Goal: Task Accomplishment & Management: Manage account settings

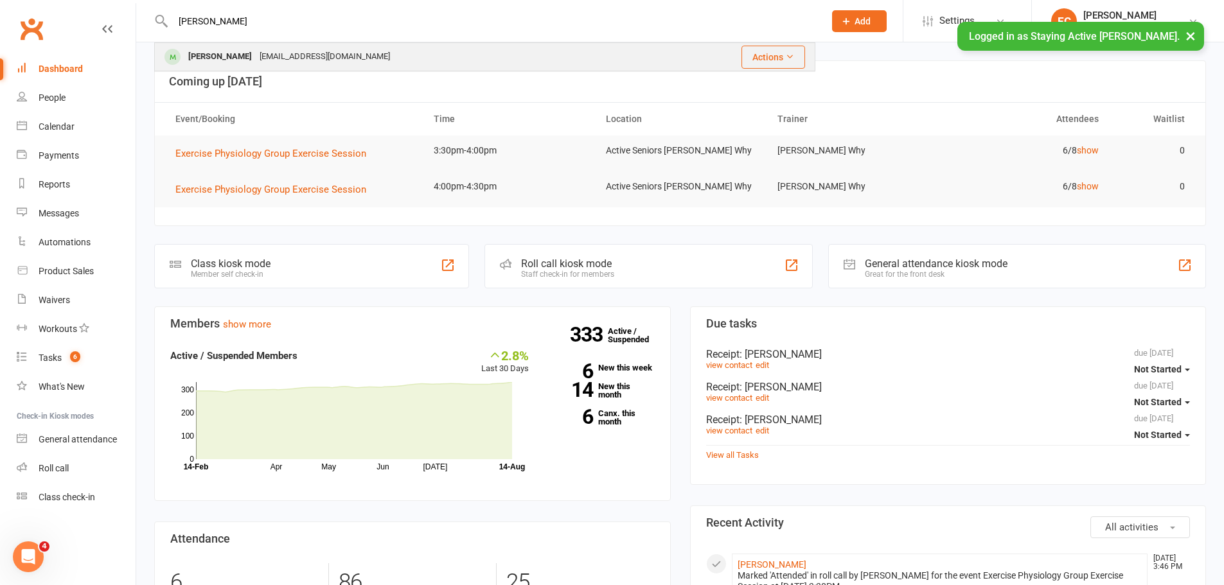
type input "[PERSON_NAME]"
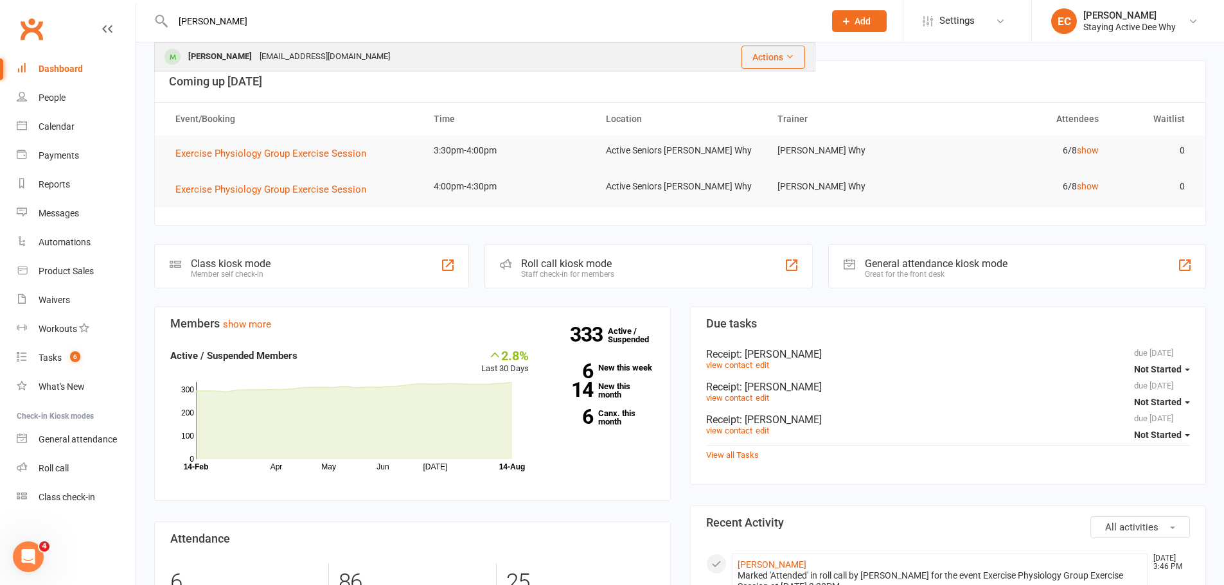
click at [206, 65] on div "[PERSON_NAME]" at bounding box center [219, 57] width 71 height 19
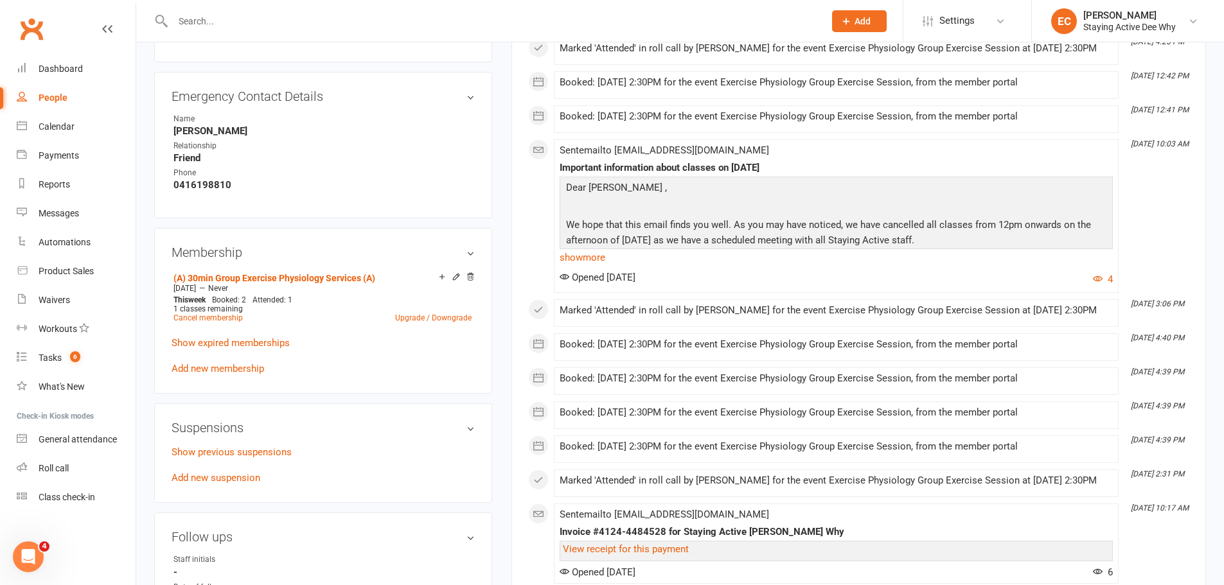
scroll to position [707, 0]
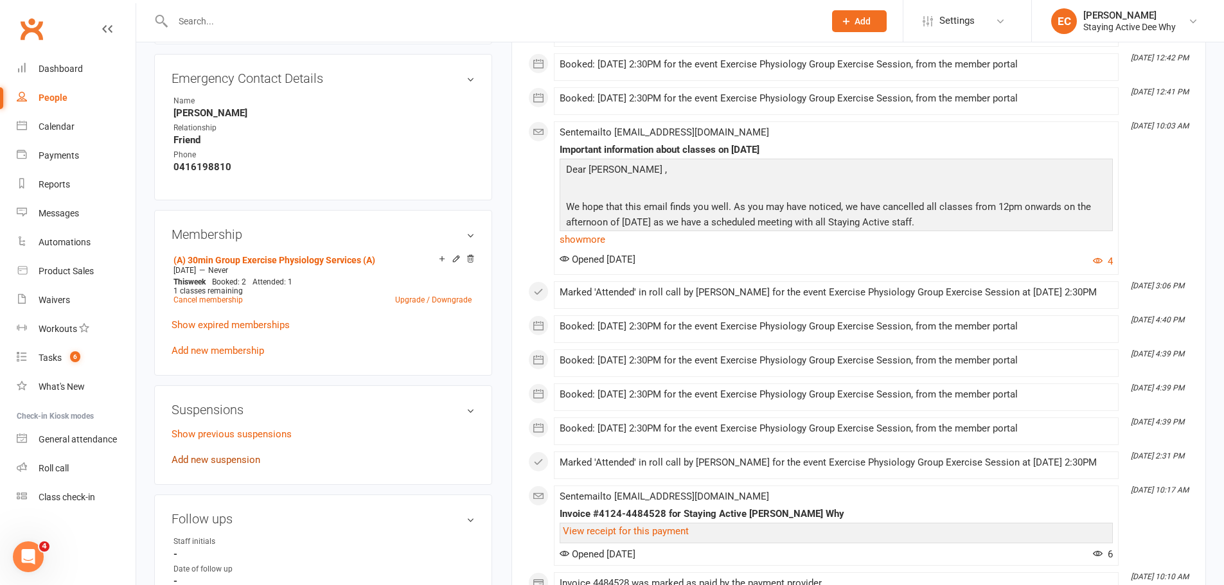
click at [215, 462] on link "Add new suspension" at bounding box center [216, 460] width 89 height 12
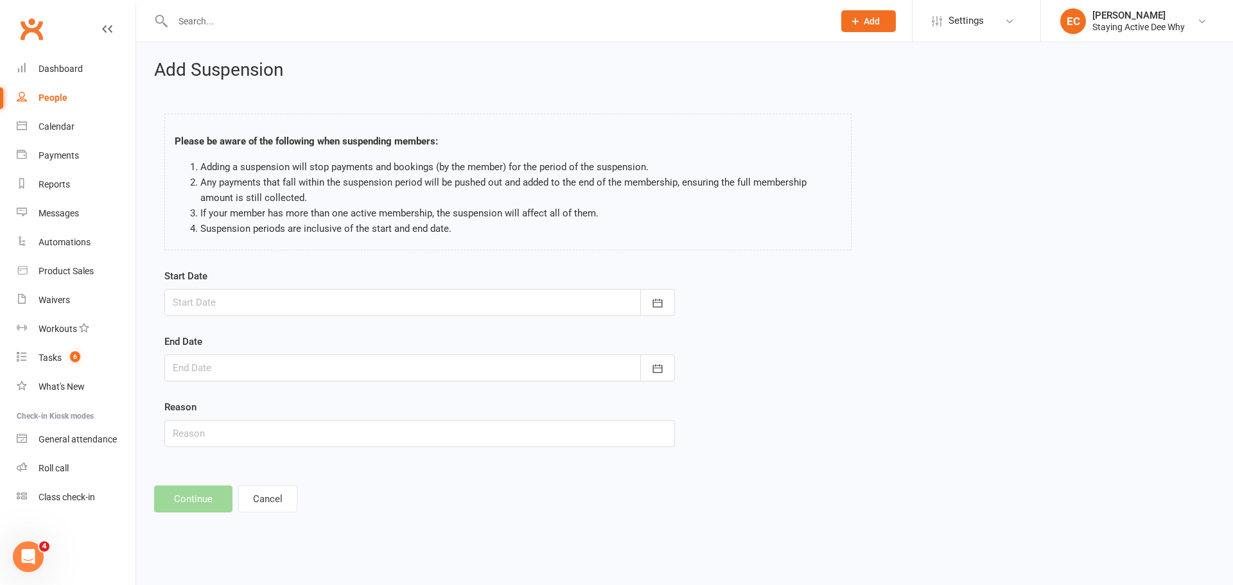
click at [214, 308] on div at bounding box center [419, 302] width 511 height 27
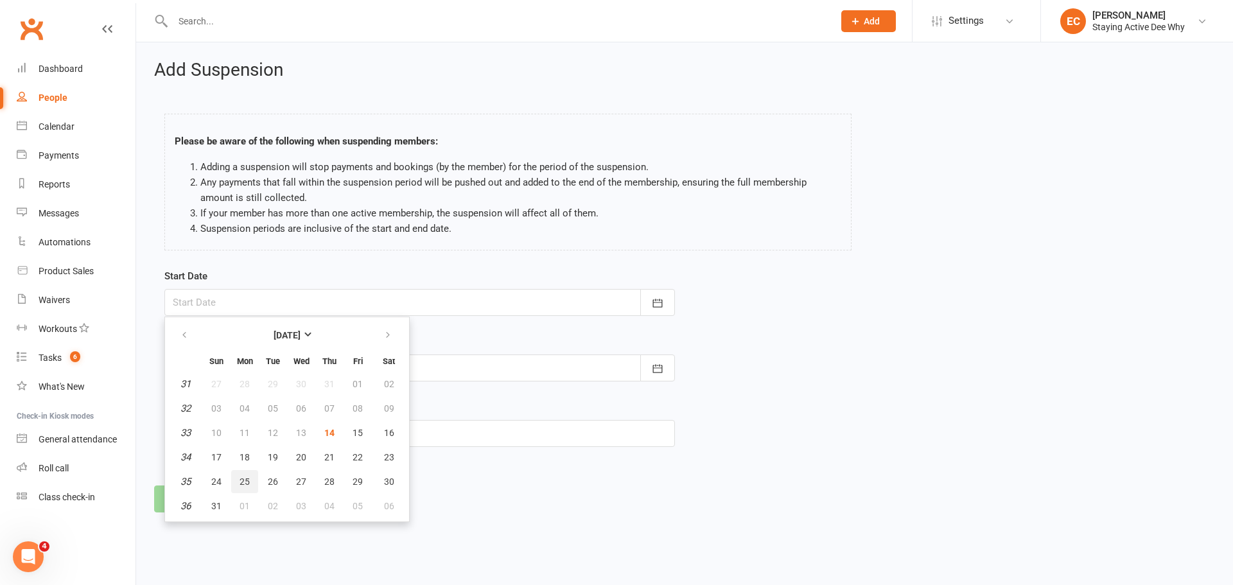
click at [240, 480] on span "25" at bounding box center [245, 482] width 10 height 10
type input "[DATE]"
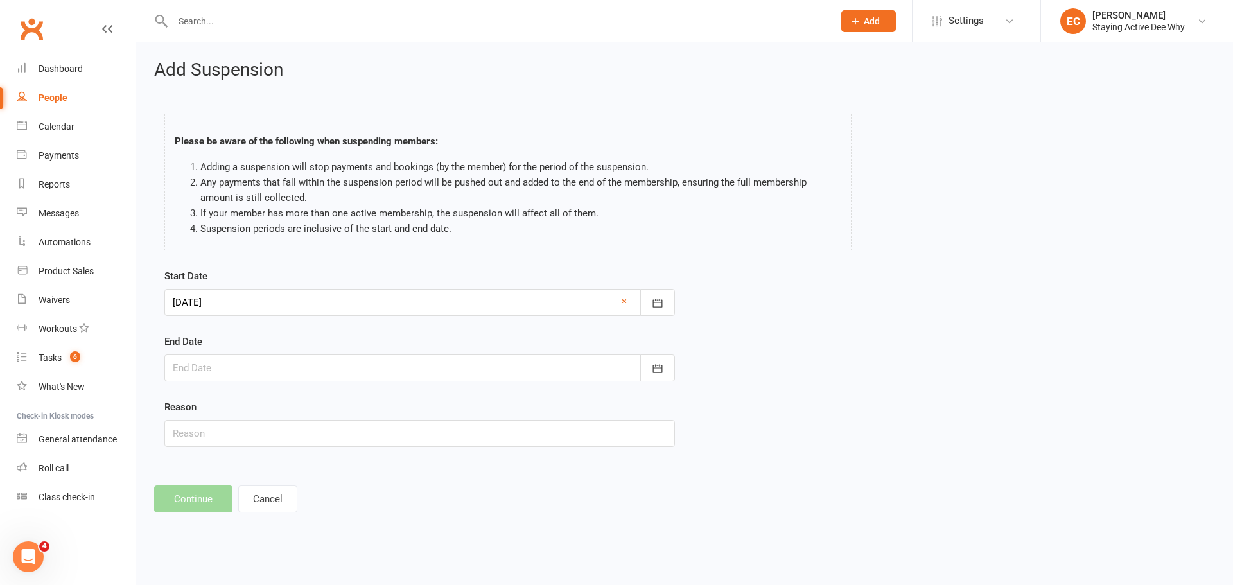
click at [237, 376] on div at bounding box center [419, 368] width 511 height 27
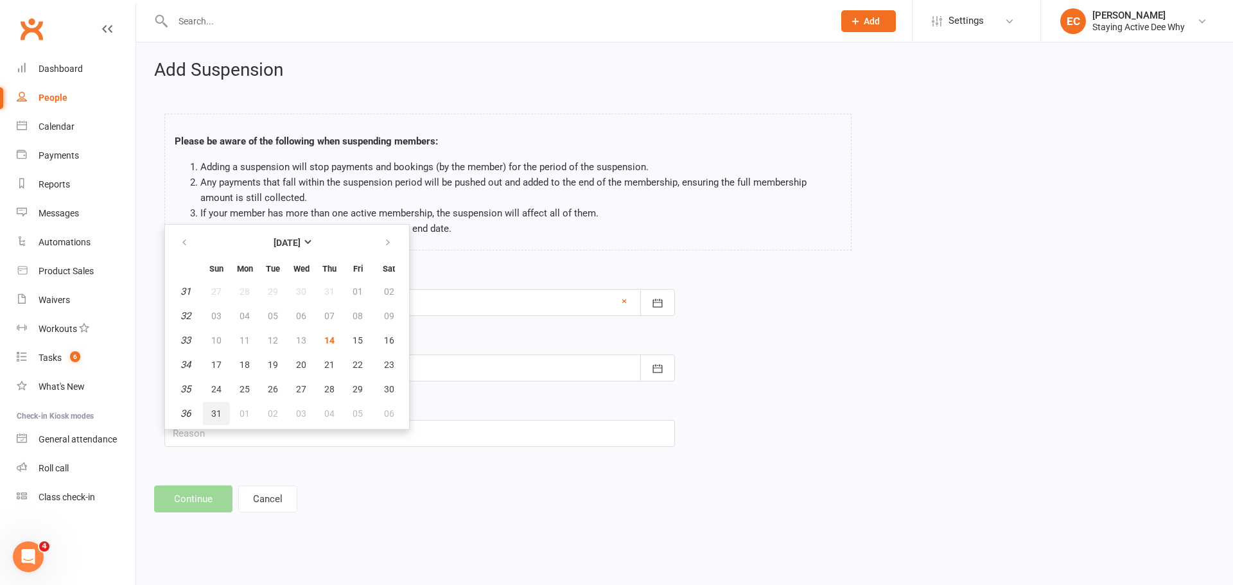
click at [214, 415] on span "31" at bounding box center [216, 414] width 10 height 10
type input "[DATE]"
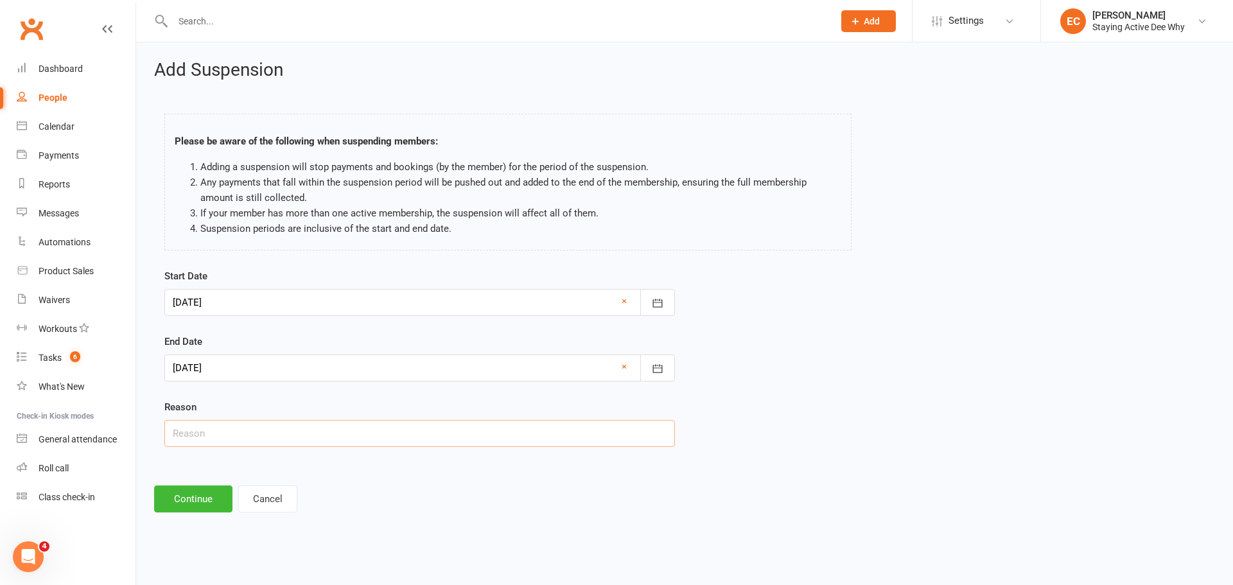
click at [214, 423] on input "text" at bounding box center [419, 433] width 511 height 27
type input "varicus veins surgery"
click at [191, 504] on button "Continue" at bounding box center [193, 499] width 78 height 27
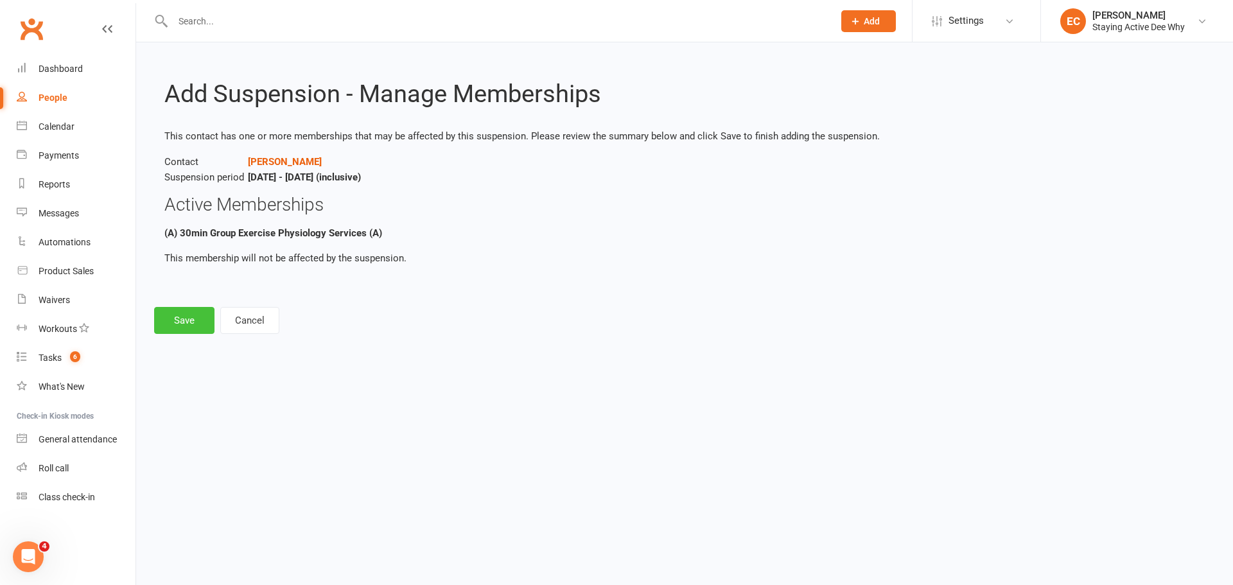
click at [182, 312] on button "Save" at bounding box center [184, 320] width 60 height 27
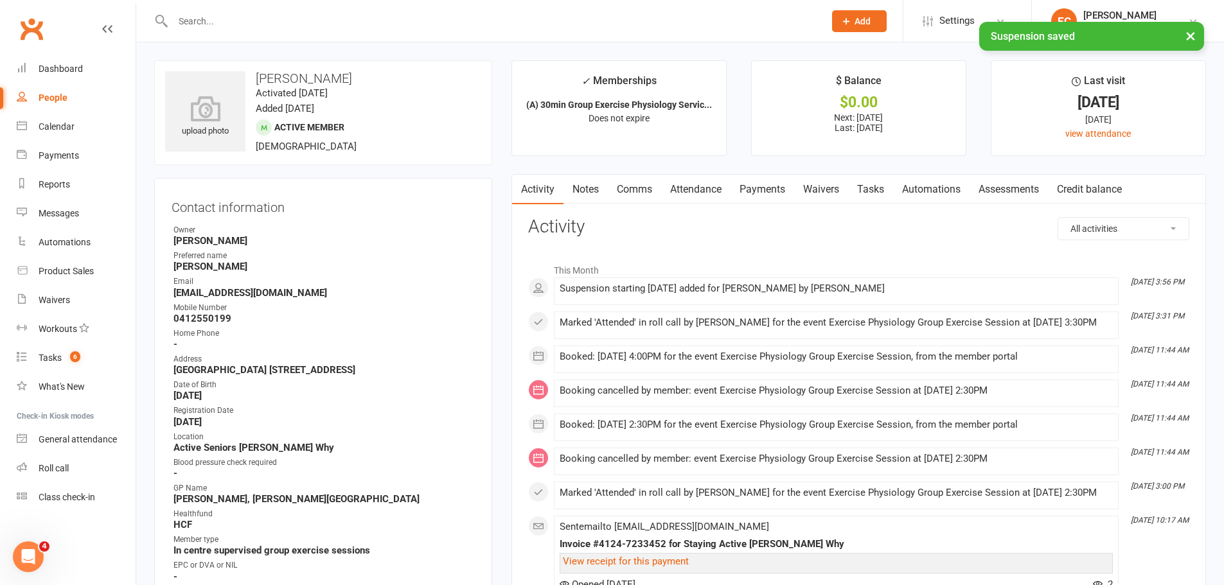
click at [768, 181] on link "Payments" at bounding box center [762, 190] width 64 height 30
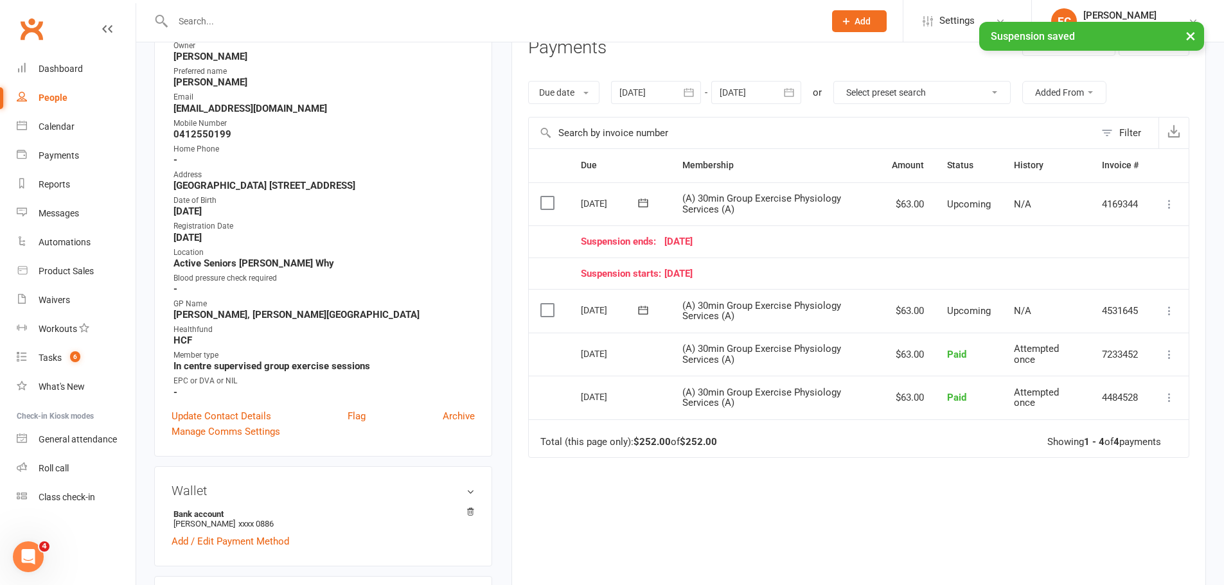
scroll to position [128, 0]
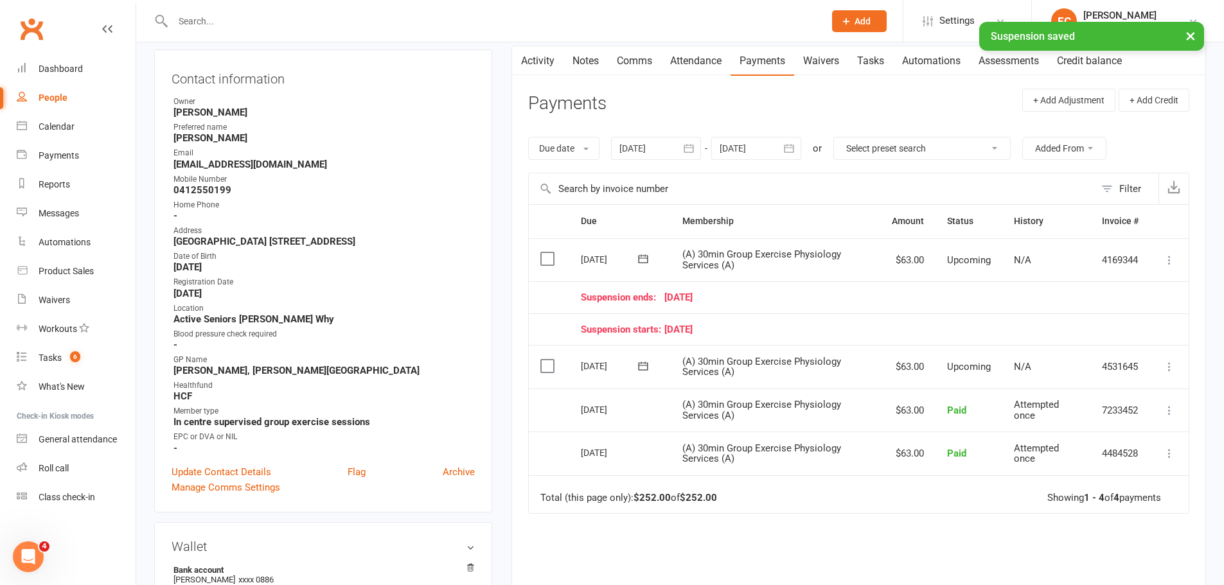
click at [1165, 264] on icon at bounding box center [1169, 260] width 13 height 13
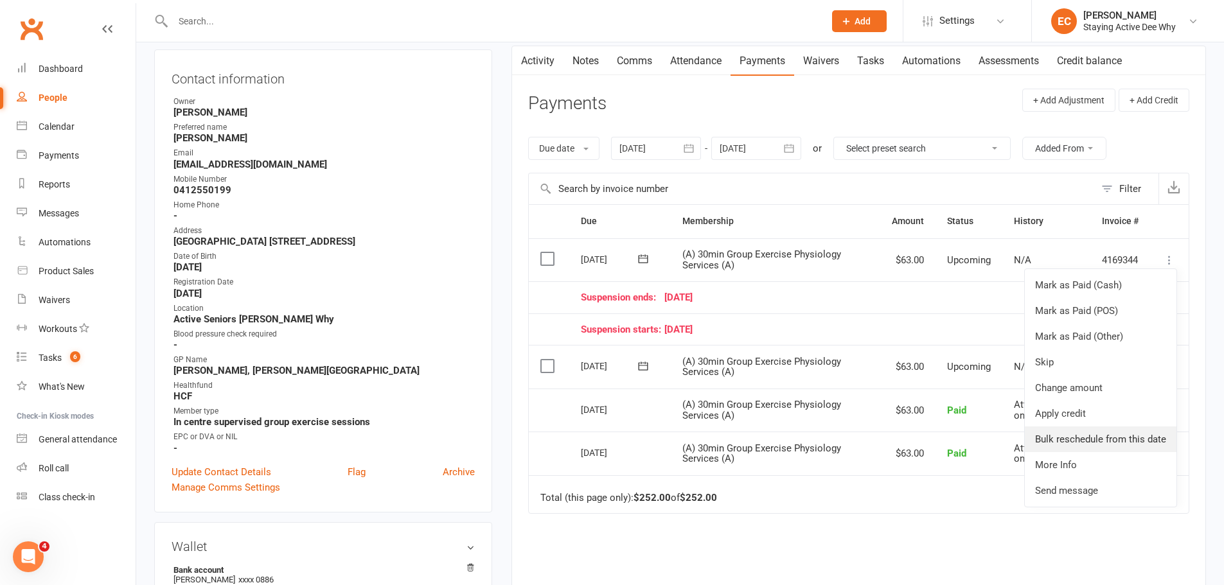
click at [1090, 437] on link "Bulk reschedule from this date" at bounding box center [1101, 440] width 152 height 26
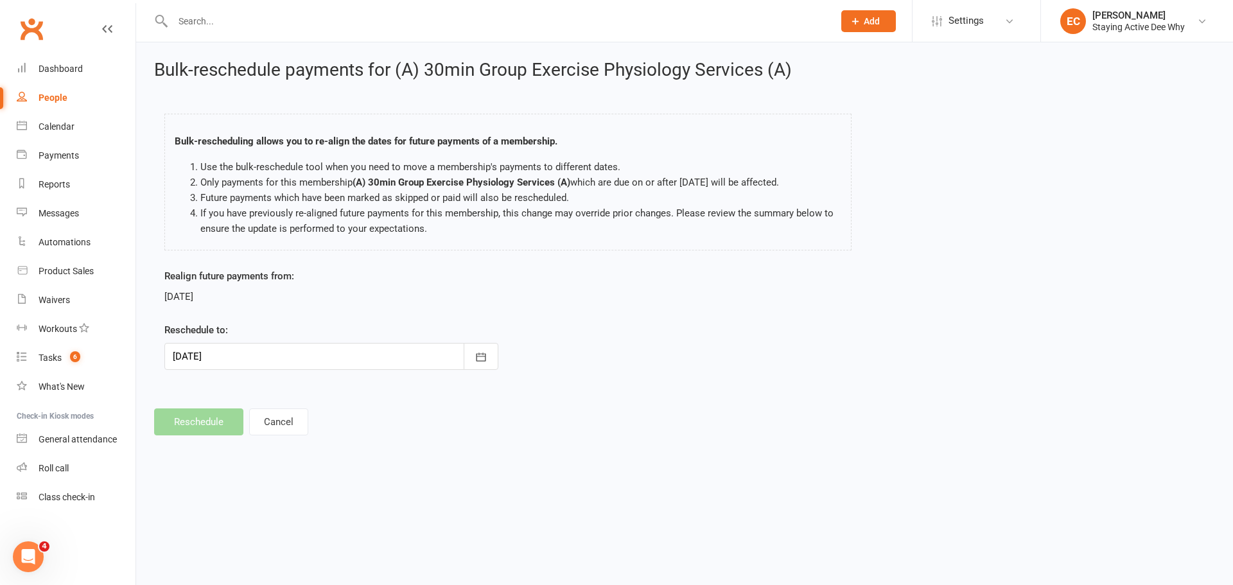
click at [229, 366] on div at bounding box center [331, 356] width 334 height 27
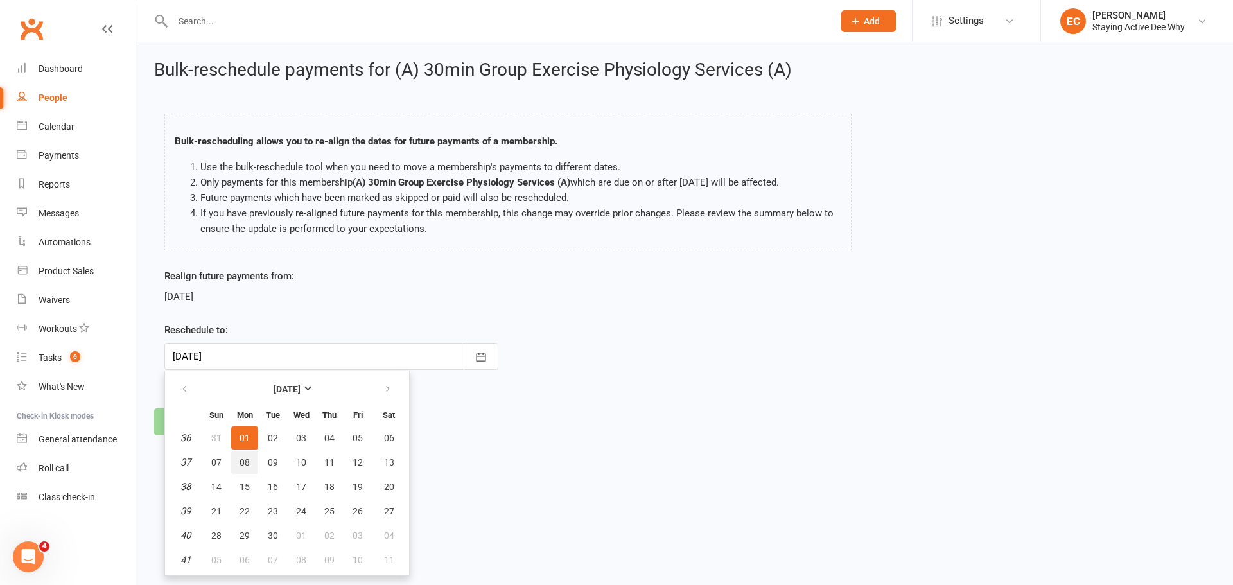
click at [241, 468] on button "08" at bounding box center [244, 462] width 27 height 23
type input "[DATE]"
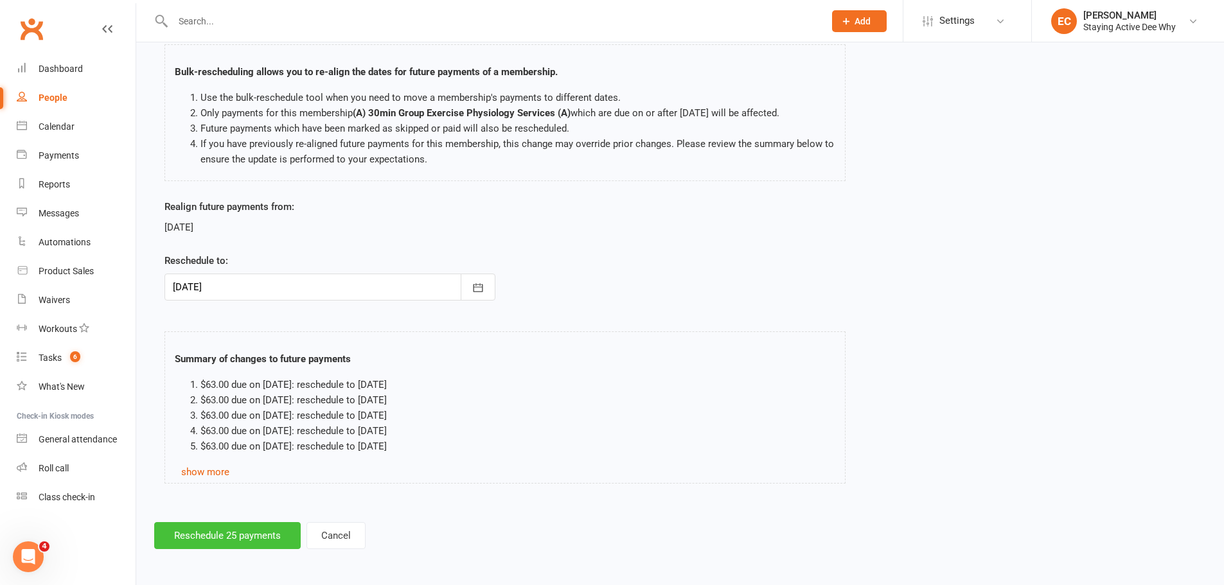
scroll to position [70, 0]
click at [240, 544] on button "Reschedule 25 payments" at bounding box center [227, 535] width 146 height 27
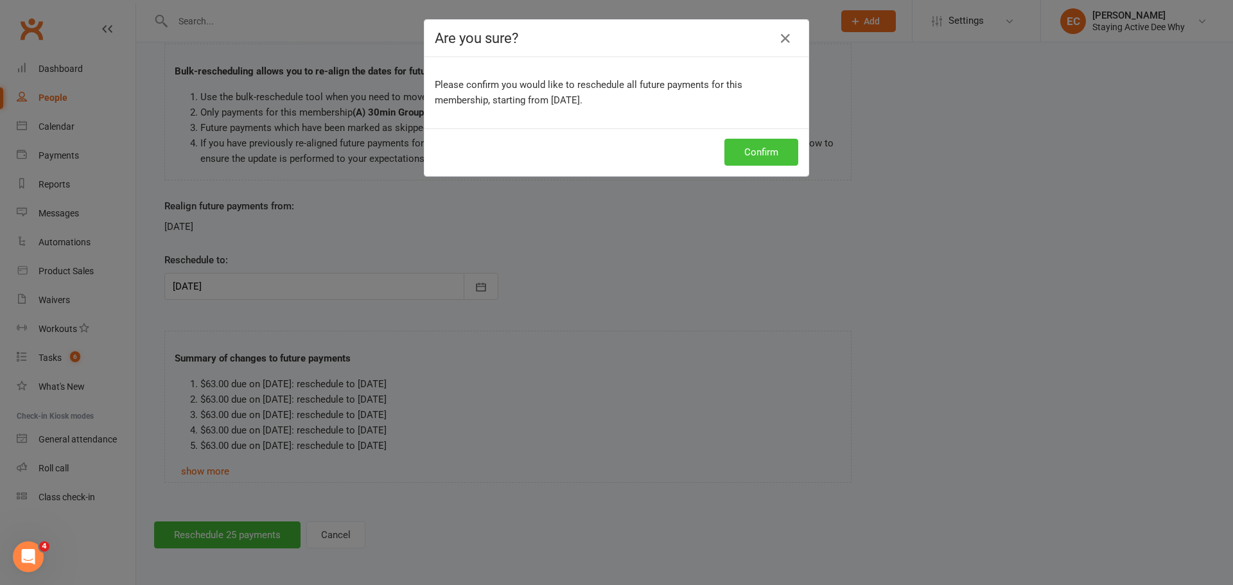
click at [754, 153] on button "Confirm" at bounding box center [762, 152] width 74 height 27
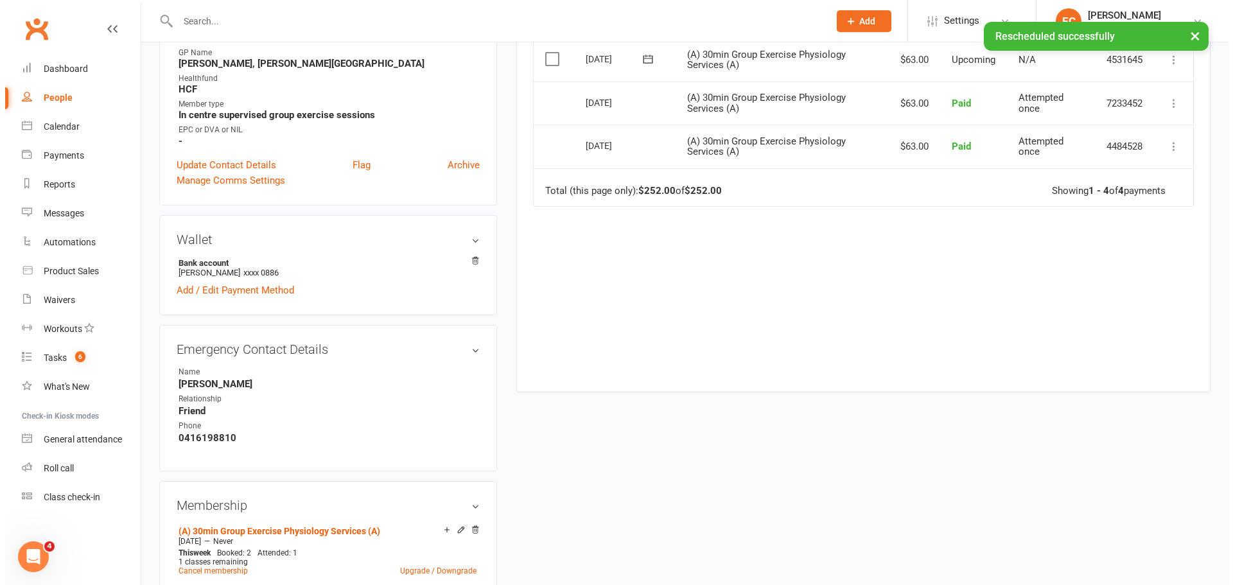
scroll to position [514, 0]
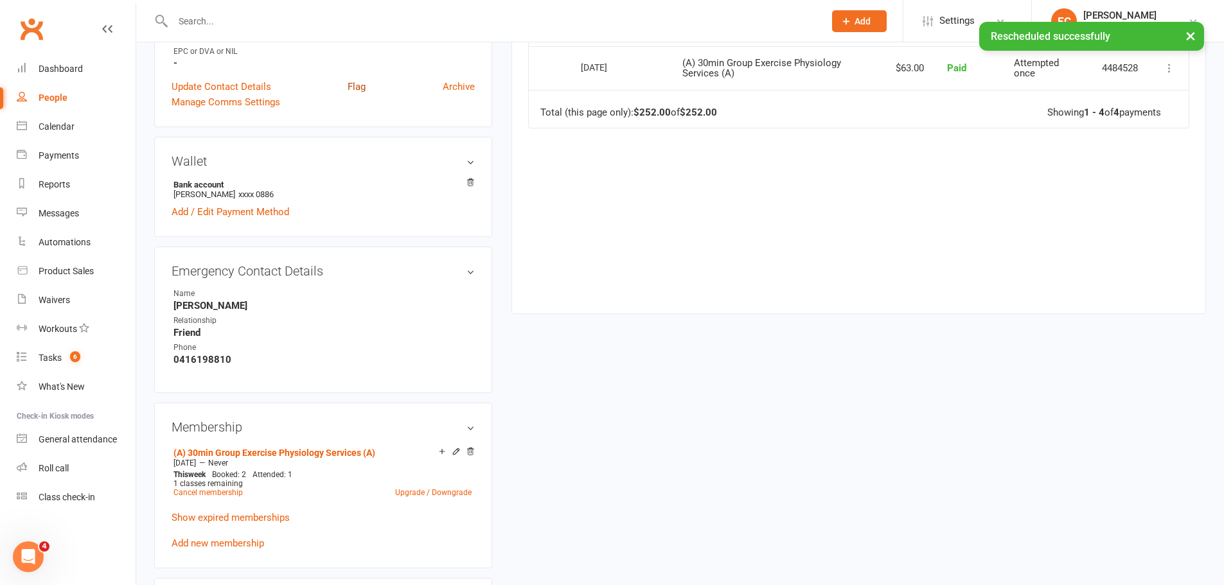
click at [361, 91] on link "Flag" at bounding box center [357, 86] width 18 height 15
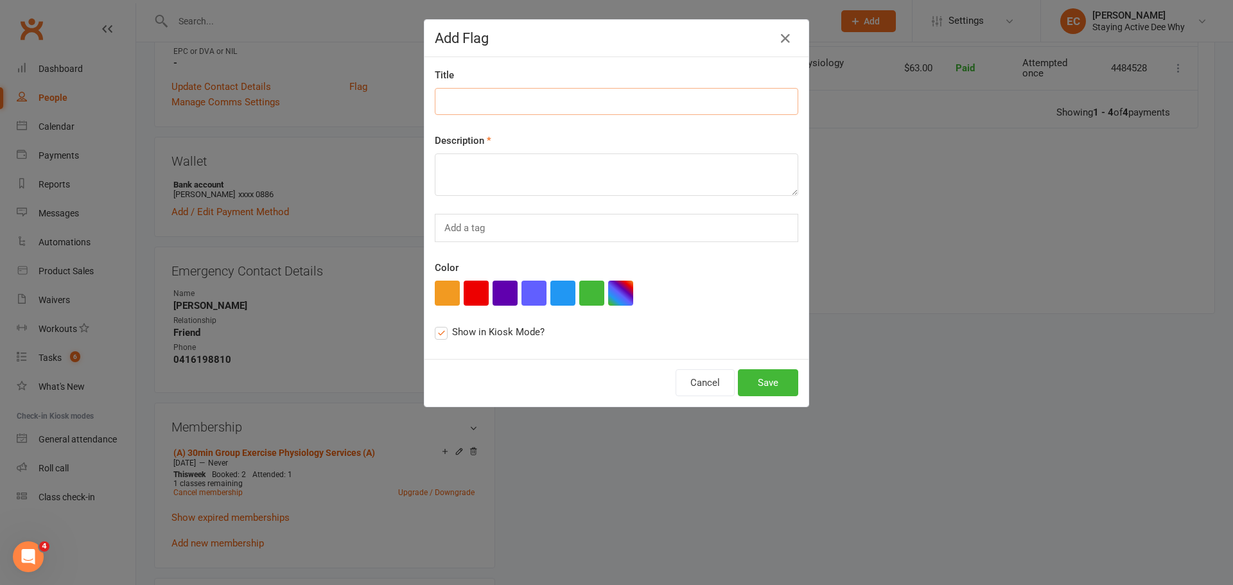
click at [474, 112] on input at bounding box center [617, 101] width 364 height 27
click at [663, 104] on input "Having surgery to remove [MEDICAL_DATA] [DATE]" at bounding box center [617, 101] width 364 height 27
type input "Having surgery to remove [MEDICAL_DATA] [DATE] 22nd"
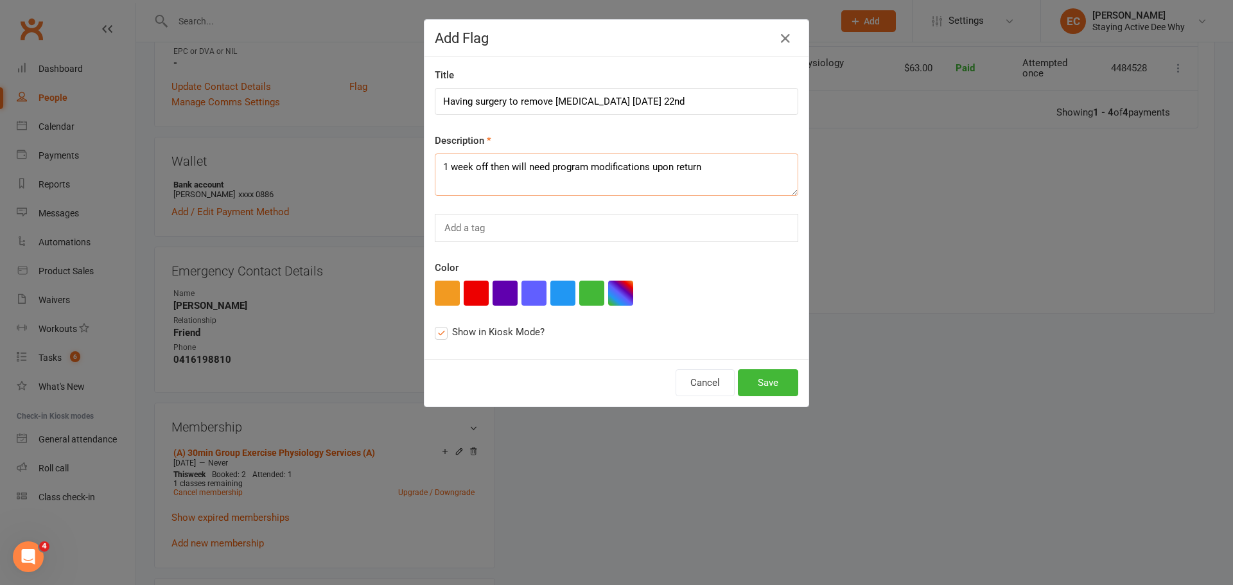
type textarea "1 week off then will need program modifications upon return"
click at [475, 300] on div "this flag will be displayed in Class Kiosk mode and may be seen by members" at bounding box center [496, 302] width 97 height 33
click at [443, 324] on input "Show in Kiosk Mode? this flag will be displayed in Class Kiosk mode and may be …" at bounding box center [439, 324] width 8 height 0
click at [467, 287] on button "button" at bounding box center [476, 293] width 25 height 25
drag, startPoint x: 775, startPoint y: 387, endPoint x: 781, endPoint y: 407, distance: 20.9
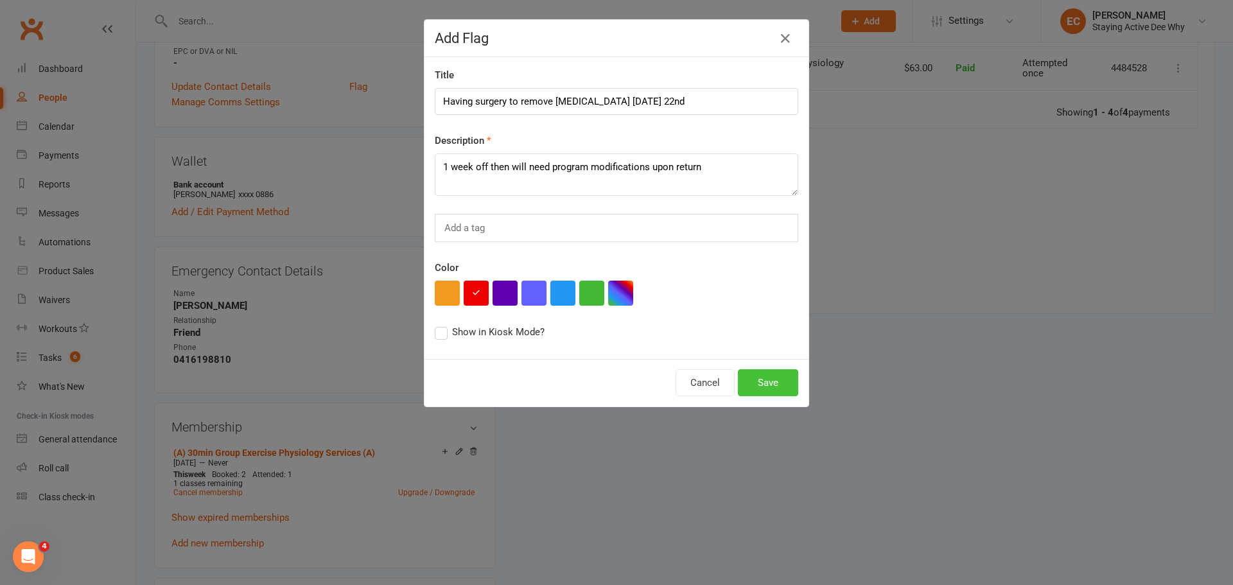
click at [779, 399] on div "Cancel Save" at bounding box center [617, 383] width 384 height 48
click at [775, 387] on button "Save" at bounding box center [768, 382] width 60 height 27
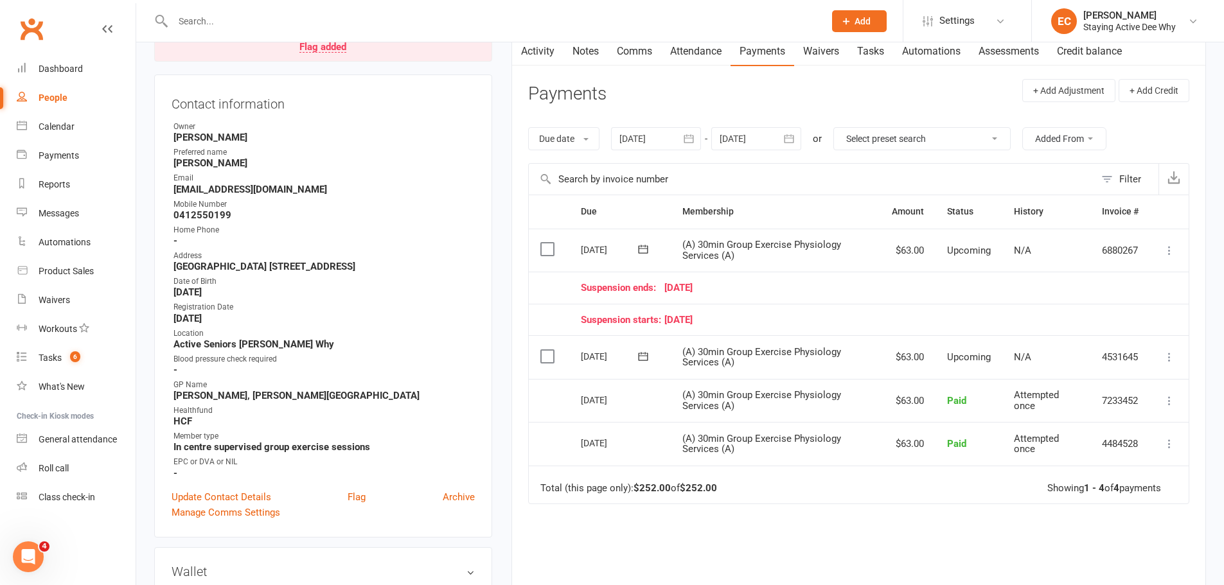
scroll to position [0, 0]
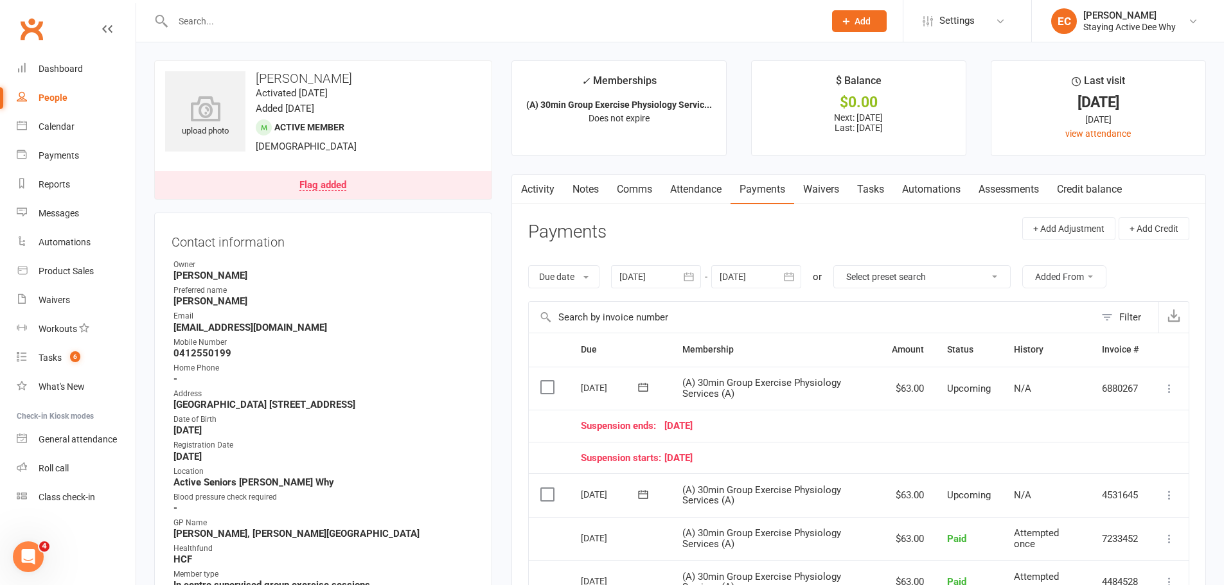
click at [592, 198] on link "Notes" at bounding box center [585, 190] width 44 height 30
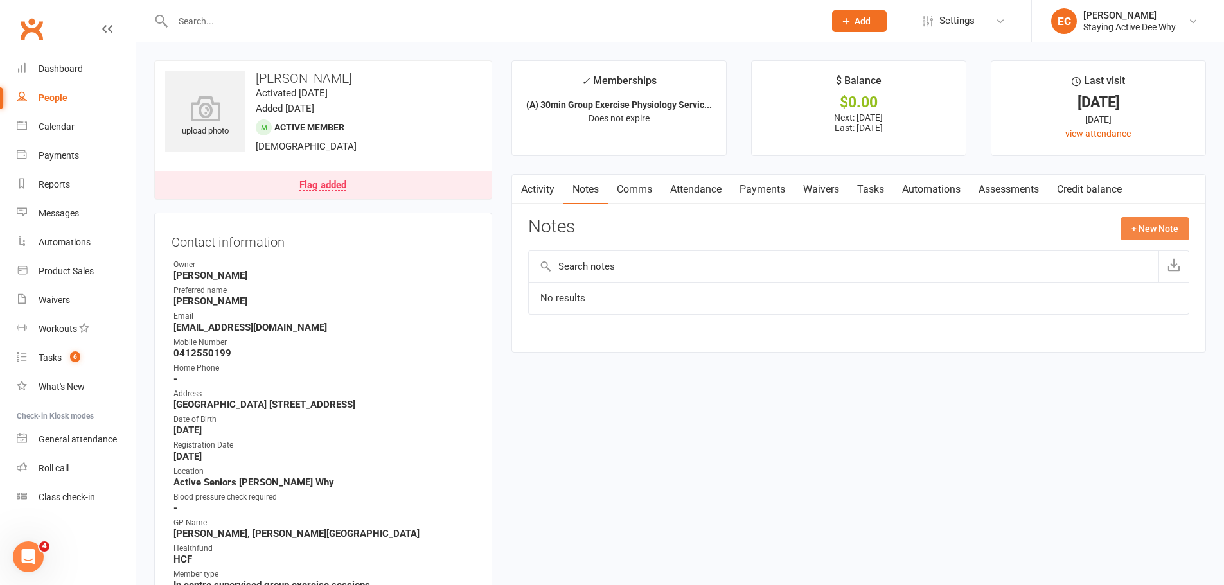
click at [1165, 226] on button "+ New Note" at bounding box center [1154, 228] width 69 height 23
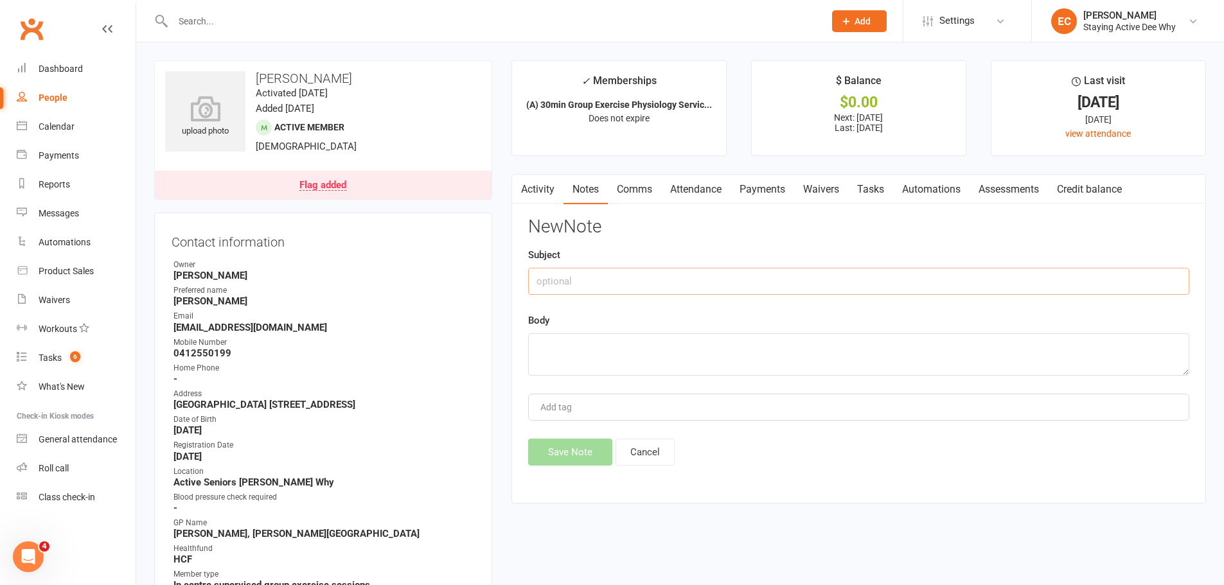
click at [631, 287] on input "text" at bounding box center [858, 281] width 661 height 27
type input "Varicose vein surgery [DATE][DATE]"
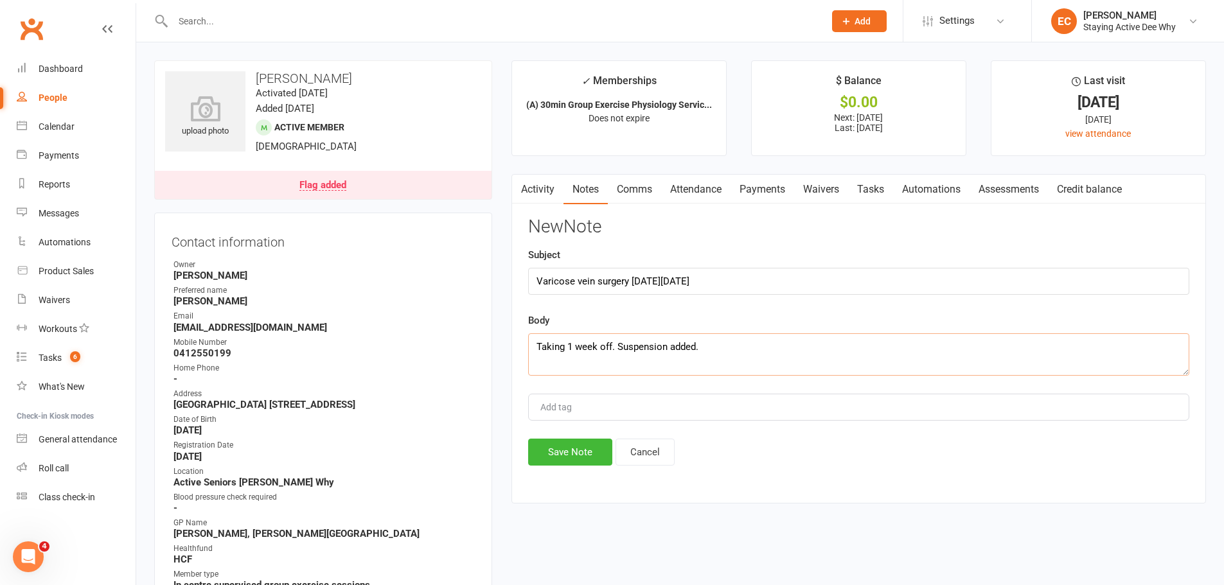
type textarea "Taking 1 week off. Suspension added."
click at [559, 473] on div "Activity Notes Comms Attendance Payments Waivers Tasks Automations Assessments …" at bounding box center [858, 339] width 694 height 330
click at [567, 452] on button "Save Note" at bounding box center [570, 452] width 84 height 27
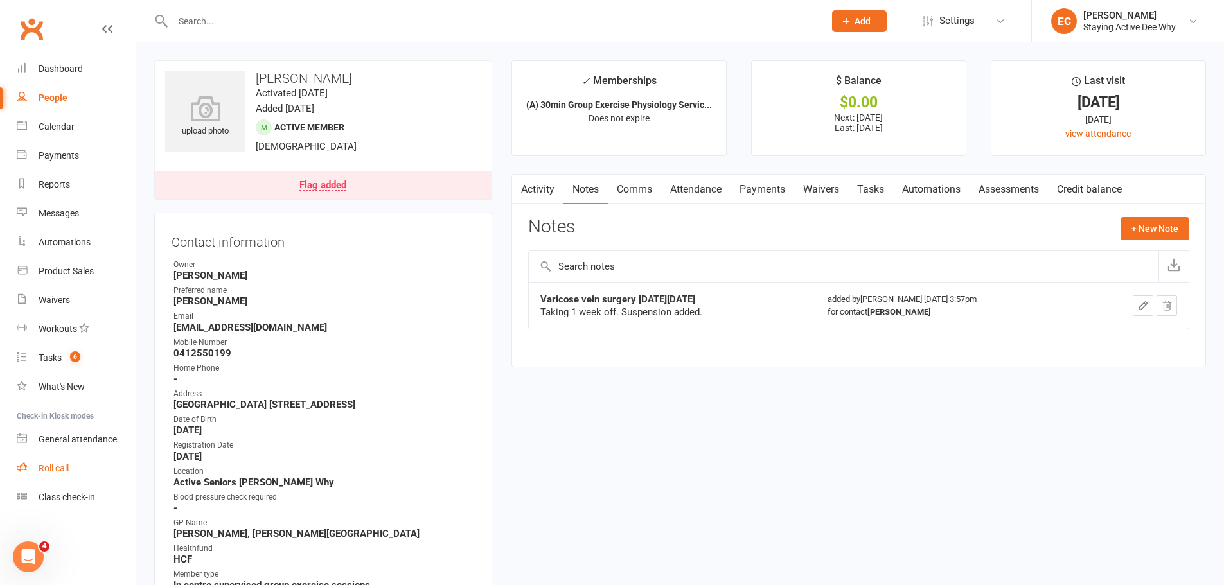
click at [69, 459] on link "Roll call" at bounding box center [76, 468] width 119 height 29
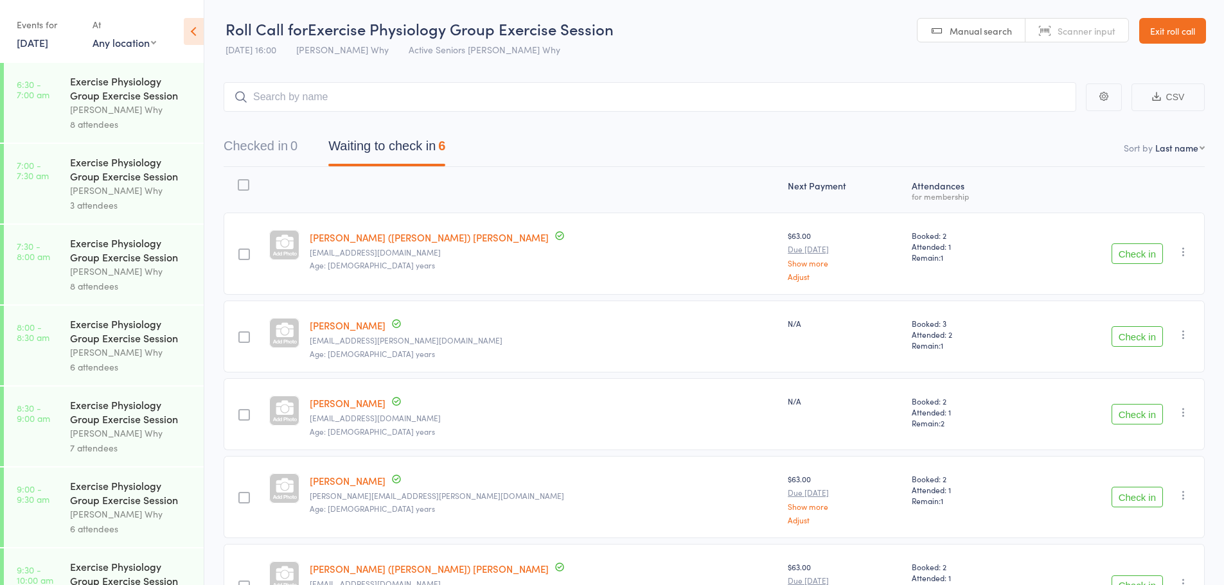
click at [1138, 260] on button "Check in" at bounding box center [1136, 253] width 51 height 21
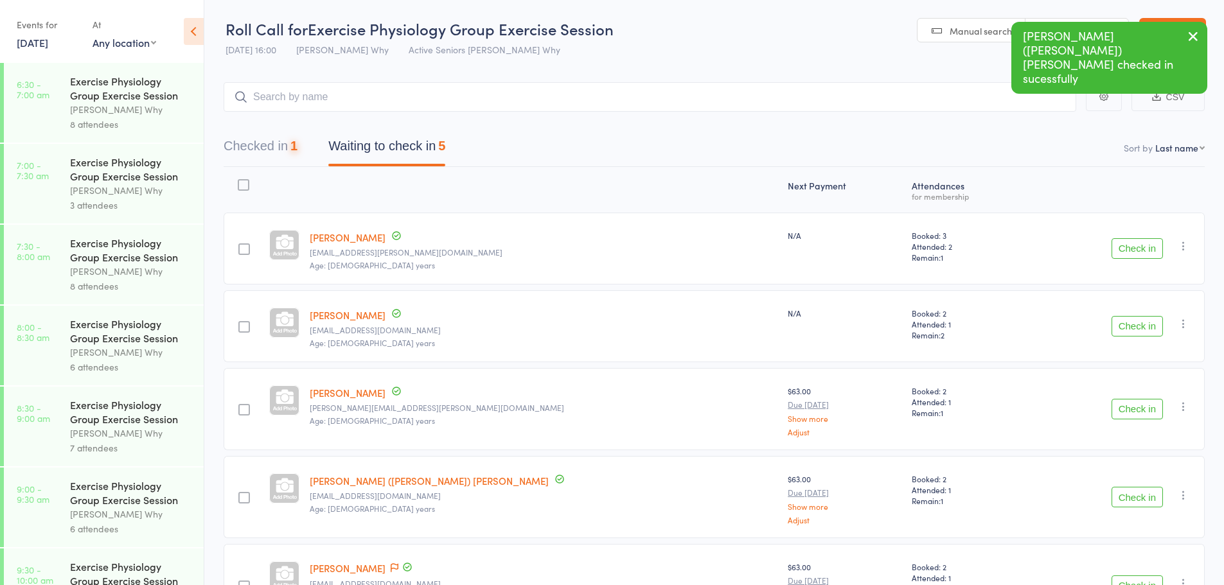
click at [1138, 260] on div "Check in Check in Send message Add Note Add Task Add Flag Remove Mark absent" at bounding box center [1115, 249] width 177 height 72
click at [1140, 330] on button "Check in" at bounding box center [1136, 326] width 51 height 21
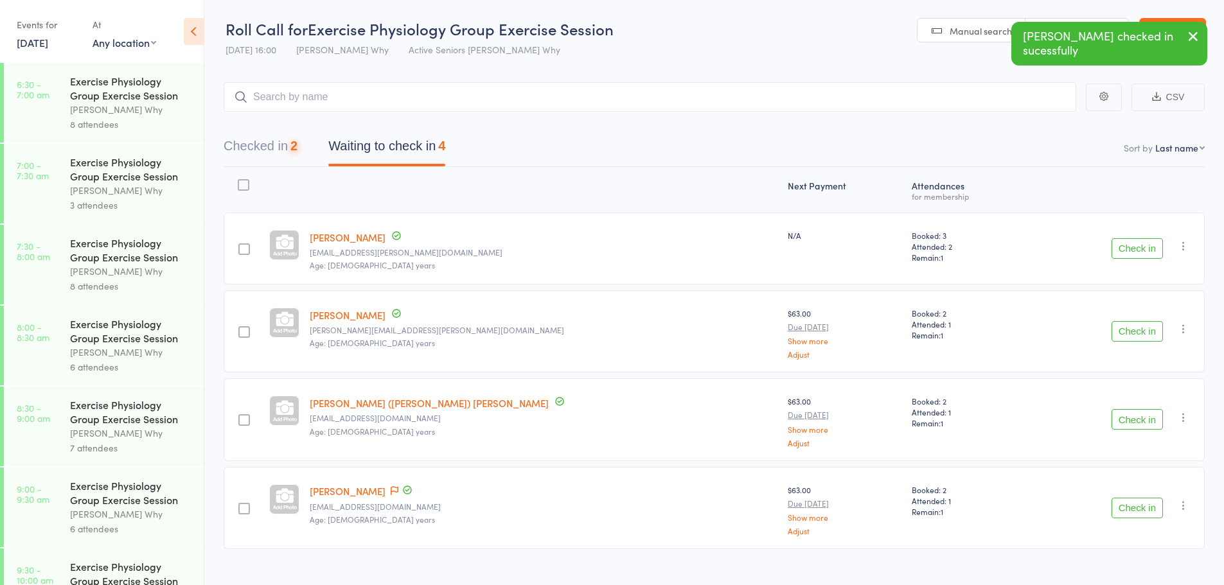
click at [1140, 330] on button "Check in" at bounding box center [1136, 331] width 51 height 21
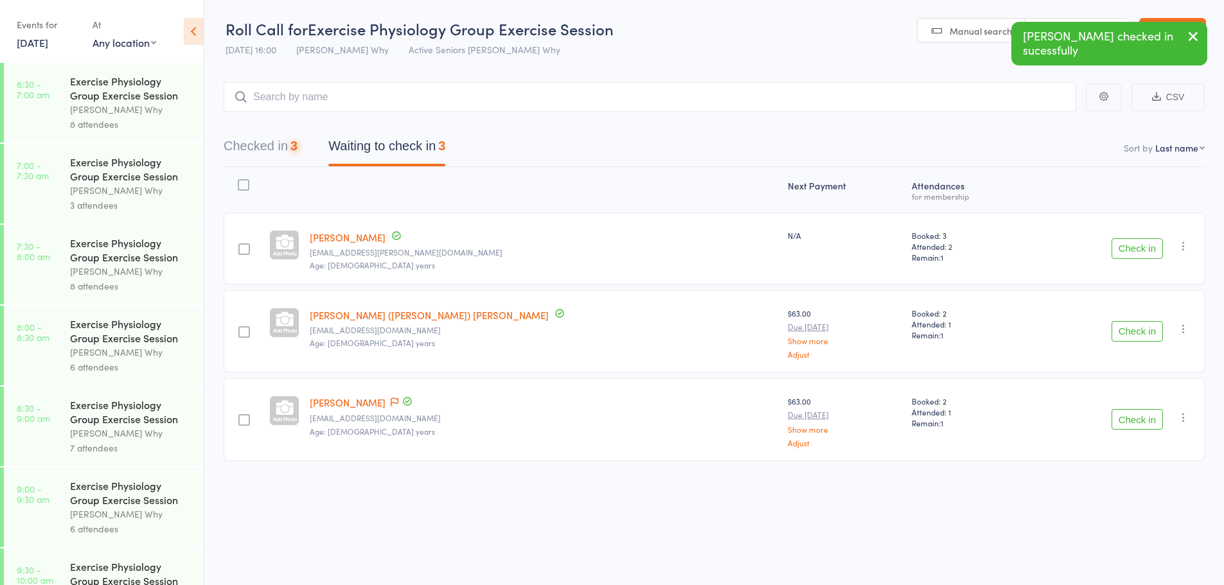
click at [1140, 330] on button "Check in" at bounding box center [1136, 331] width 51 height 21
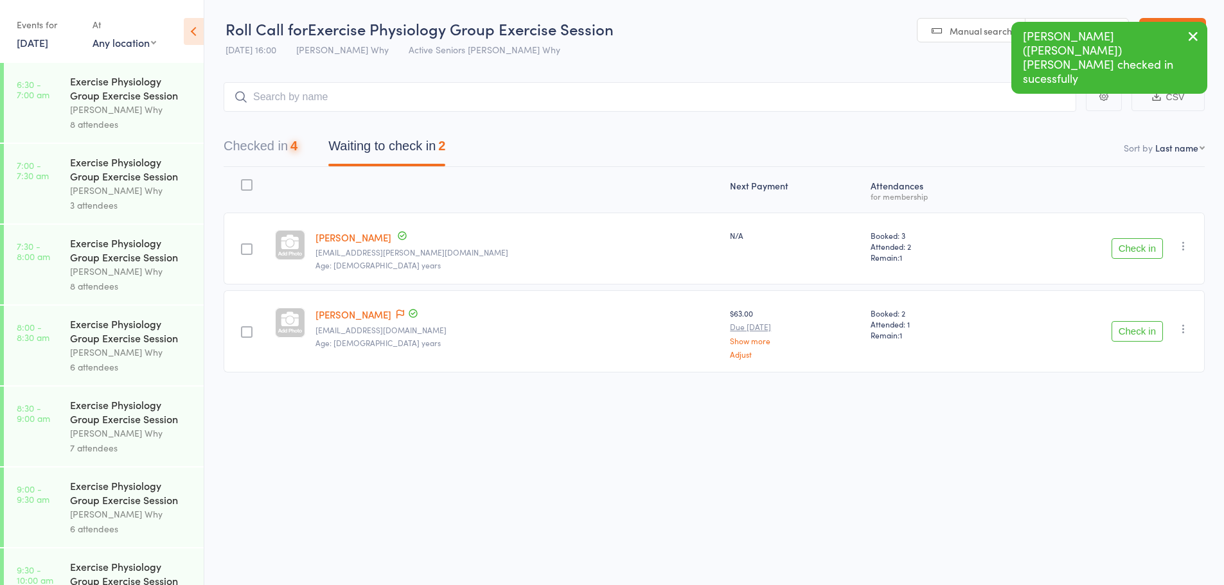
click at [1140, 330] on button "Check in" at bounding box center [1136, 331] width 51 height 21
